Goal: Task Accomplishment & Management: Use online tool/utility

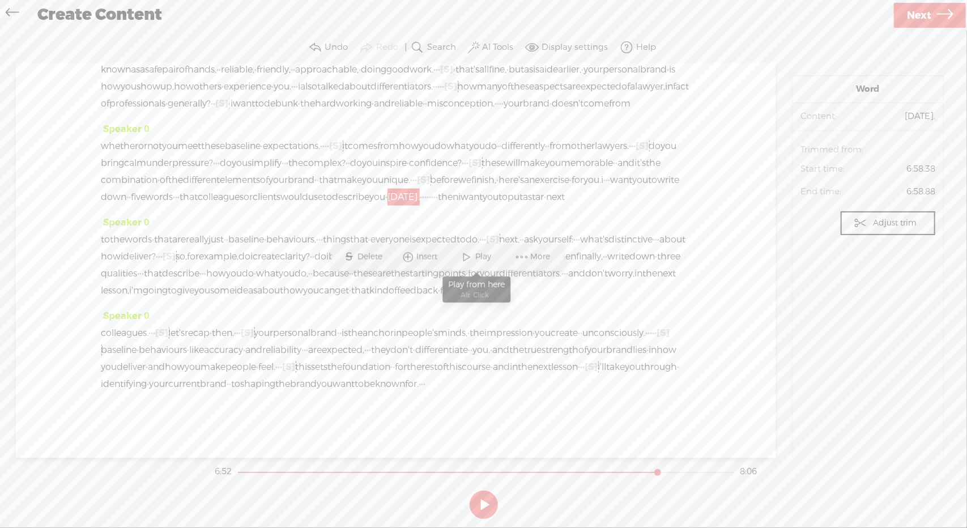
click at [478, 261] on span "Play" at bounding box center [485, 257] width 19 height 11
click at [499, 245] on span "[S]" at bounding box center [492, 239] width 13 height 12
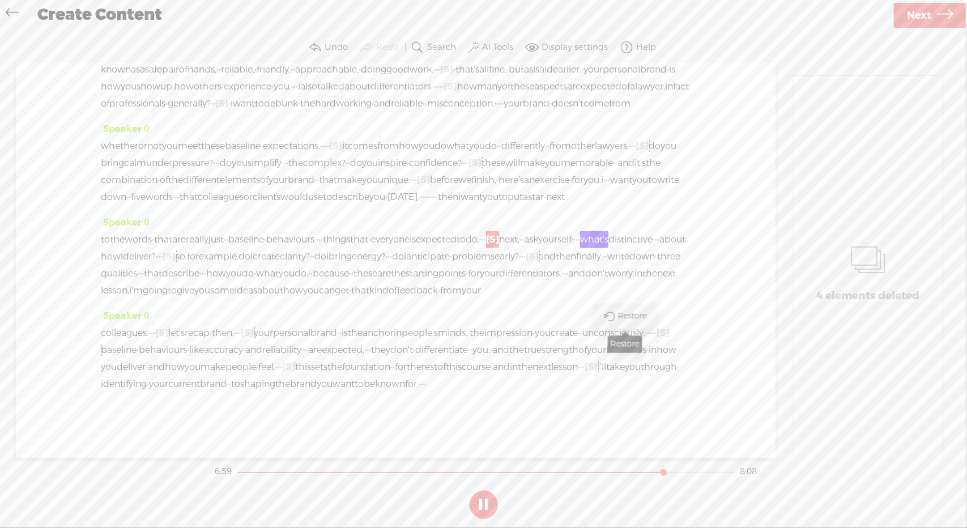
click at [626, 321] on span "Restore" at bounding box center [634, 316] width 32 height 11
click at [526, 262] on span "[S]" at bounding box center [532, 256] width 13 height 12
click at [343, 352] on span "Restore" at bounding box center [353, 350] width 32 height 11
click at [495, 265] on span "early?" at bounding box center [507, 256] width 24 height 17
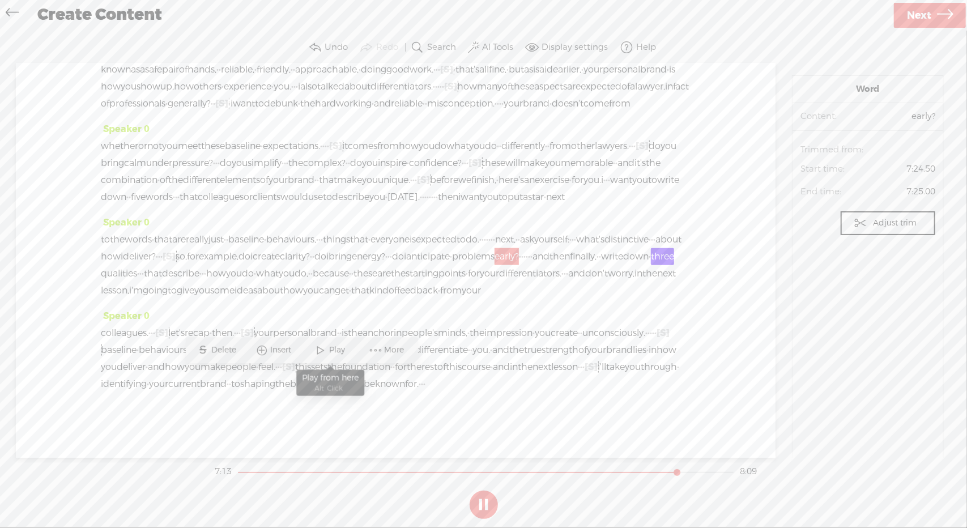
click at [331, 352] on span "Play" at bounding box center [339, 350] width 19 height 11
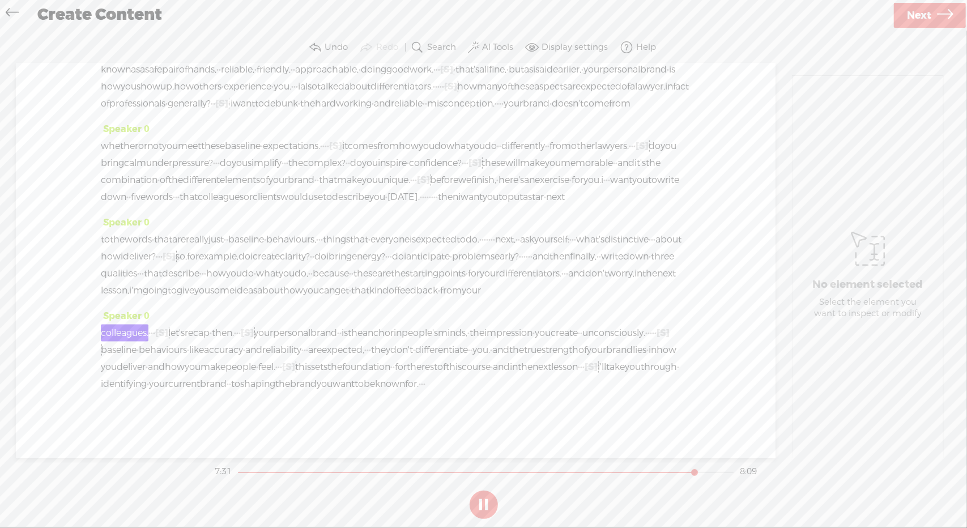
scroll to position [1163, 0]
click at [583, 365] on span "·" at bounding box center [584, 367] width 2 height 17
click at [475, 341] on span "Delete" at bounding box center [475, 340] width 28 height 11
click at [533, 367] on span "next" at bounding box center [542, 367] width 19 height 17
click at [517, 339] on span at bounding box center [509, 340] width 17 height 20
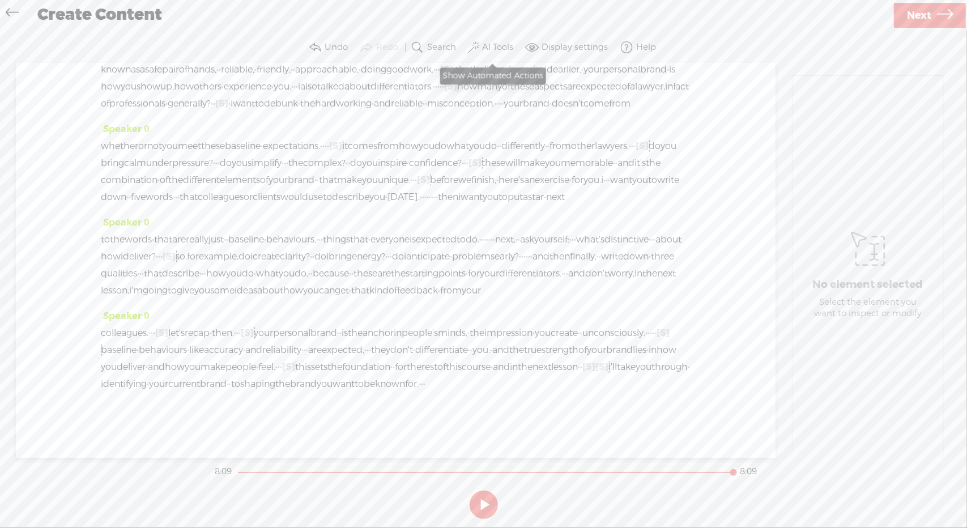
click at [495, 44] on label "AI Tools" at bounding box center [497, 47] width 31 height 11
click at [483, 164] on span at bounding box center [484, 165] width 20 height 8
click at [481, 499] on button at bounding box center [484, 505] width 28 height 28
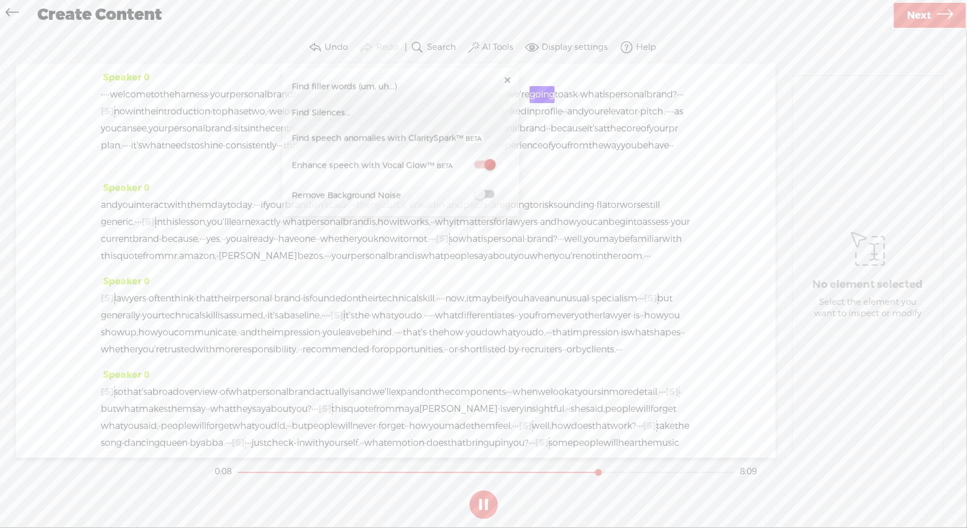
drag, startPoint x: 248, startPoint y: 472, endPoint x: 601, endPoint y: 471, distance: 352.5
click at [601, 471] on div at bounding box center [600, 474] width 26 height 26
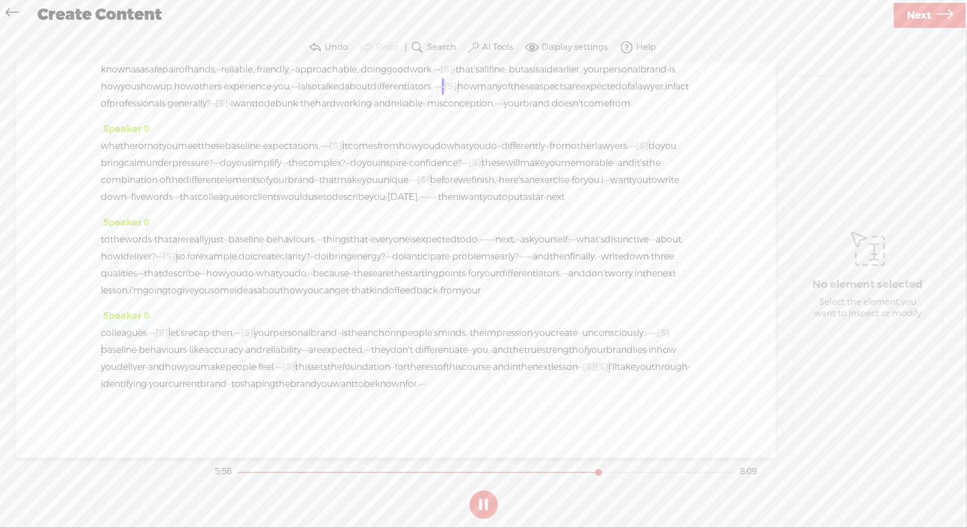
scroll to position [1043, 0]
drag, startPoint x: 623, startPoint y: 473, endPoint x: 665, endPoint y: 474, distance: 41.9
click at [665, 474] on div at bounding box center [668, 474] width 26 height 26
click at [929, 13] on span "Next" at bounding box center [919, 15] width 24 height 29
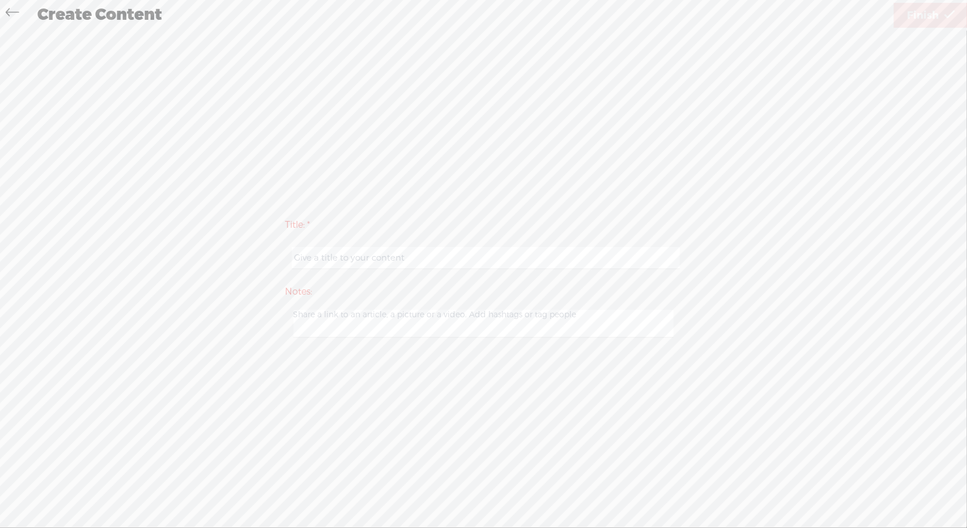
click at [502, 261] on input "text" at bounding box center [486, 258] width 388 height 22
type input "HYPB 1"
click at [930, 22] on span "Finish" at bounding box center [923, 15] width 32 height 29
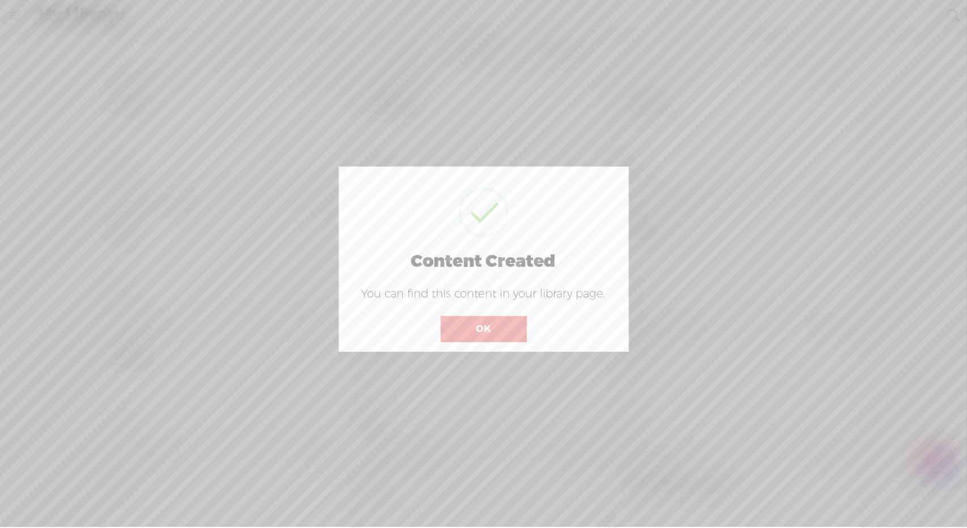
click at [481, 328] on button "OK" at bounding box center [484, 329] width 86 height 26
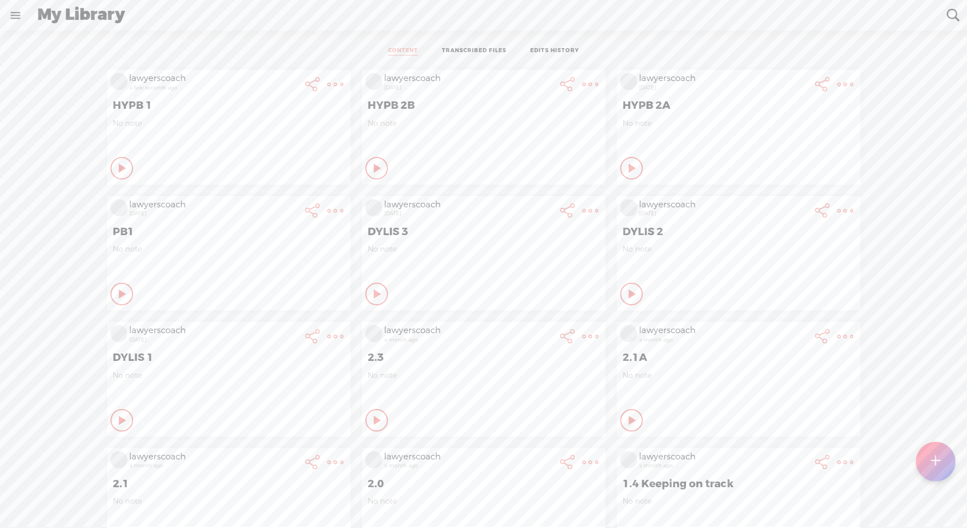
click at [328, 85] on t at bounding box center [336, 85] width 16 height 16
click at [248, 198] on link "Download Audio" at bounding box center [266, 201] width 128 height 26
click at [140, 186] on span "Download .mp3 file" at bounding box center [132, 188] width 100 height 26
